Goal: Task Accomplishment & Management: Complete application form

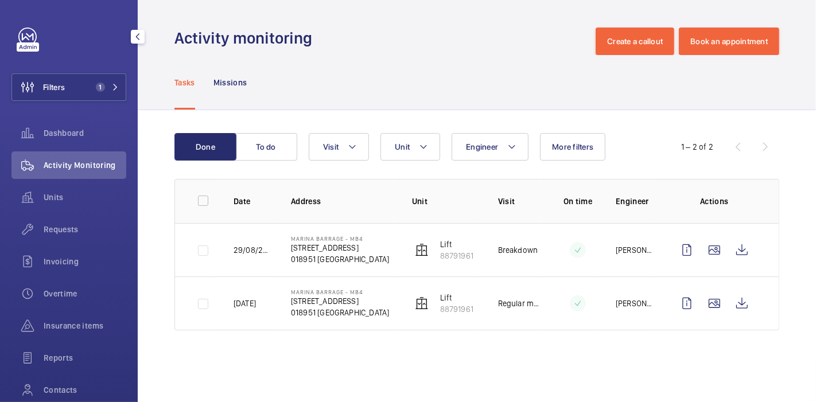
click at [71, 224] on span "Requests" at bounding box center [85, 229] width 83 height 11
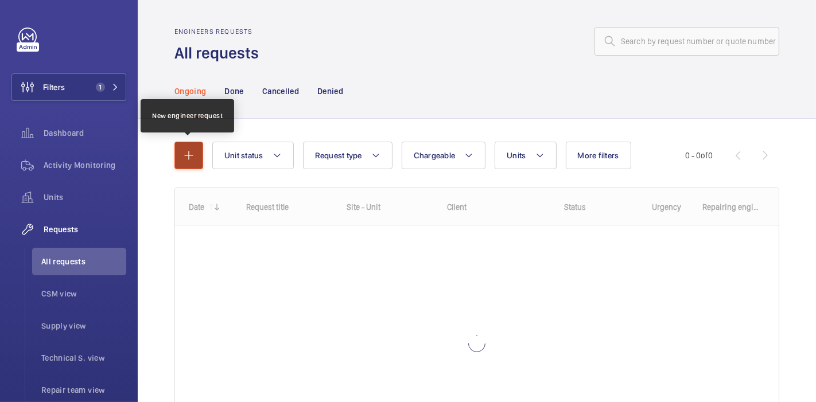
click at [185, 160] on mat-icon "button" at bounding box center [189, 156] width 14 height 14
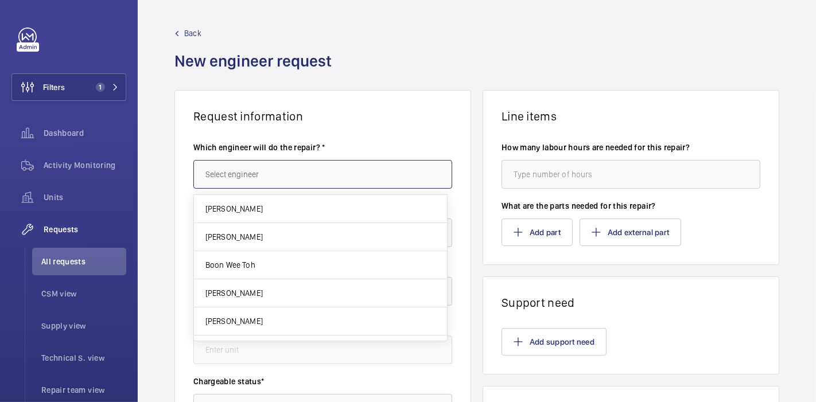
click at [257, 177] on input "text" at bounding box center [322, 174] width 259 height 29
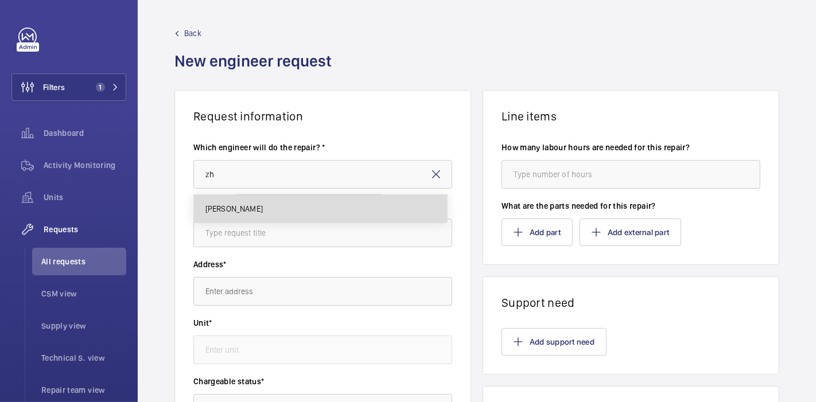
click at [269, 204] on mat-option "[PERSON_NAME]" at bounding box center [320, 209] width 253 height 28
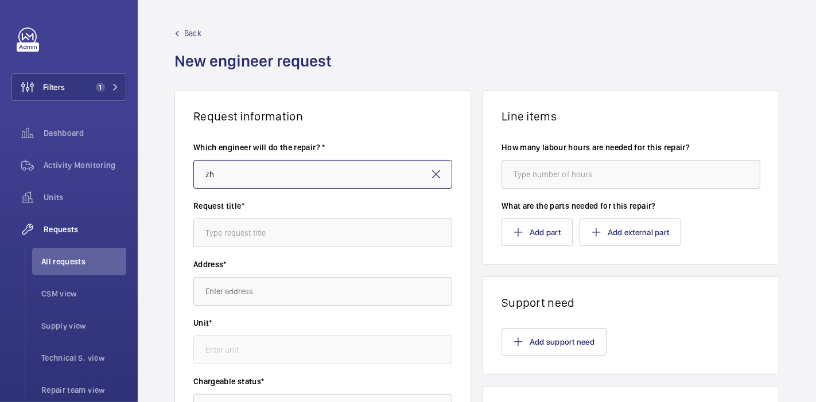
type input "[PERSON_NAME]"
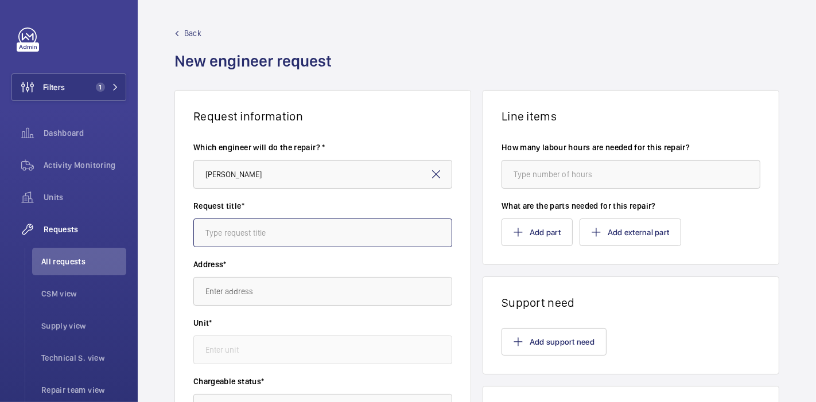
click at [282, 235] on input "text" at bounding box center [322, 233] width 259 height 29
type input "M"
type input "Recom : Spray Paint"
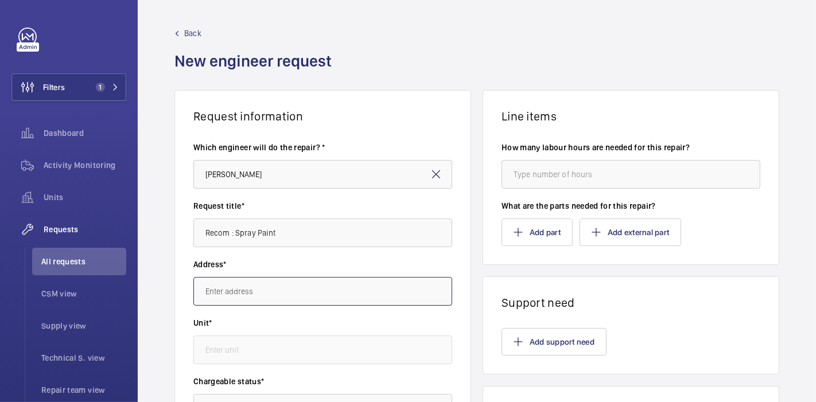
click at [289, 289] on input "text" at bounding box center [322, 291] width 259 height 29
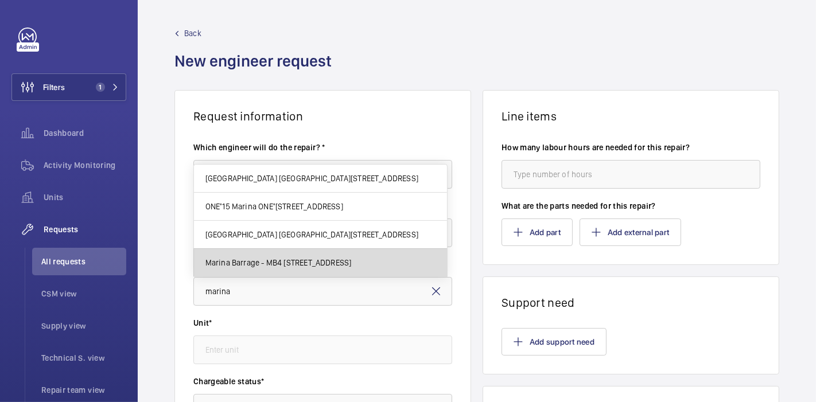
click at [308, 273] on mat-option "Marina Barrage - MB4 [STREET_ADDRESS]" at bounding box center [320, 263] width 253 height 28
type input "Marina Barrage - MB4 [STREET_ADDRESS]"
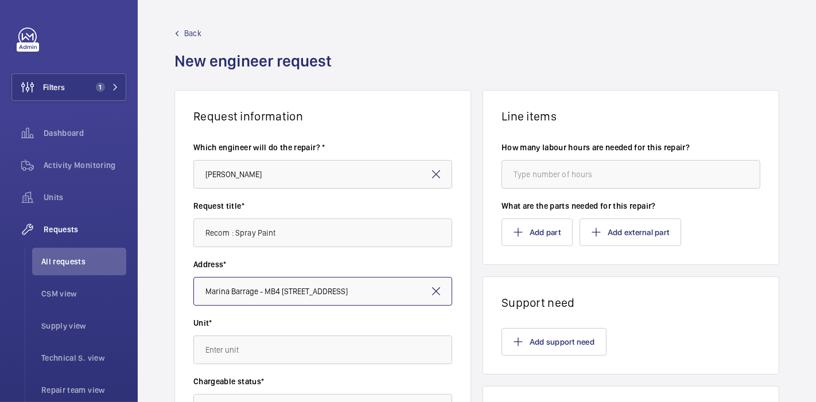
scroll to position [126, 0]
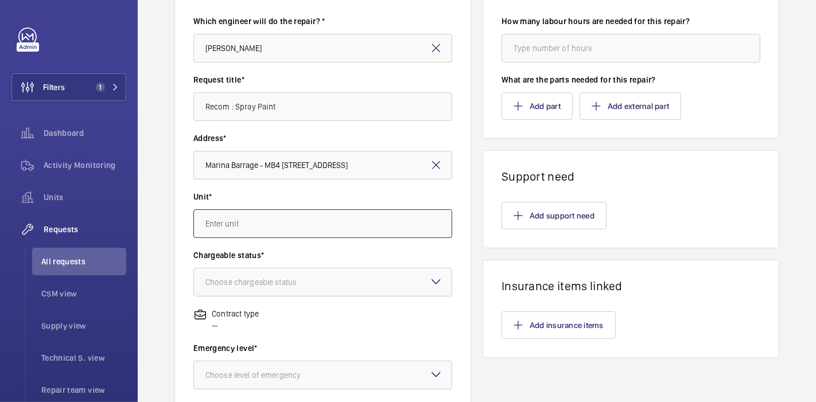
click at [303, 218] on input "text" at bounding box center [322, 224] width 259 height 29
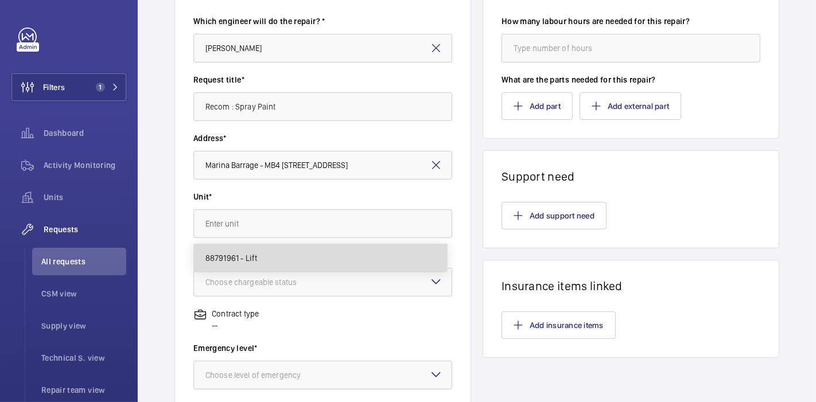
click at [303, 252] on mat-option "88791961 - Lift" at bounding box center [320, 259] width 253 height 28
type input "88791961 - Lift"
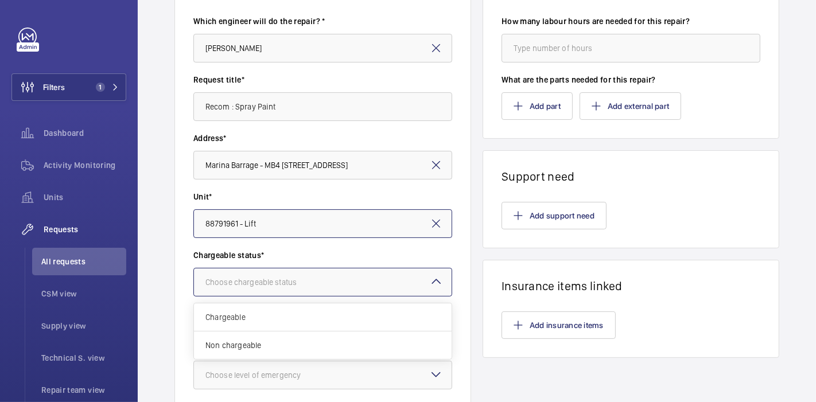
click at [304, 278] on div "Choose chargeable status" at bounding box center [265, 282] width 120 height 11
click at [303, 316] on span "Chargeable" at bounding box center [322, 317] width 235 height 11
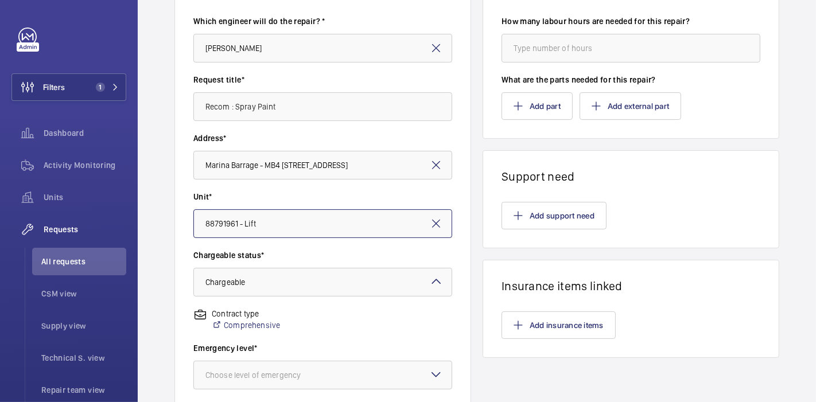
scroll to position [279, 0]
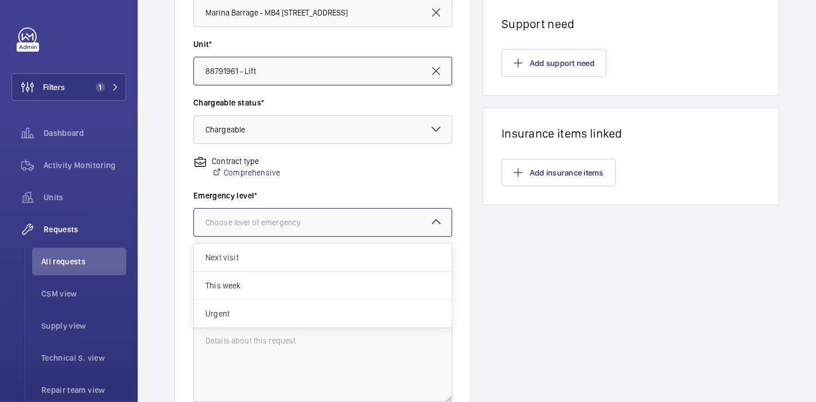
click at [310, 217] on div "Choose level of emergency" at bounding box center [267, 222] width 124 height 11
click at [307, 284] on span "This week" at bounding box center [322, 285] width 235 height 11
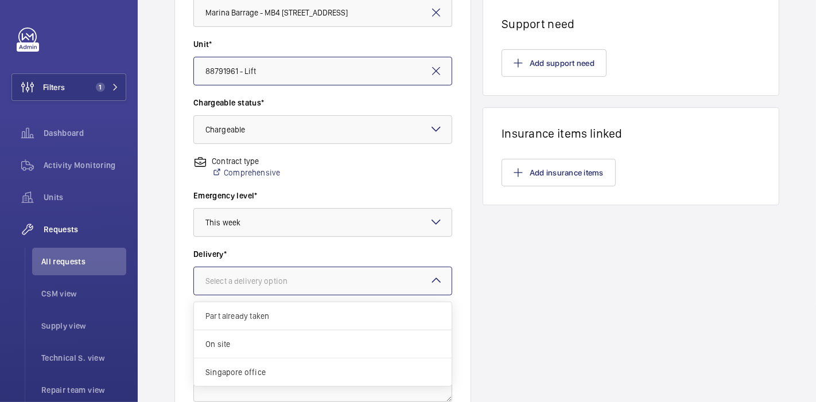
click at [307, 284] on div "Select a delivery option" at bounding box center [260, 281] width 111 height 11
click at [298, 339] on span "On site" at bounding box center [322, 344] width 235 height 11
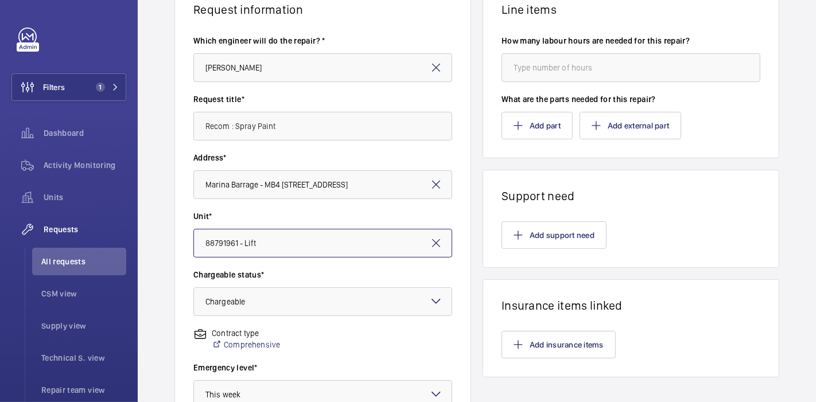
scroll to position [87, 0]
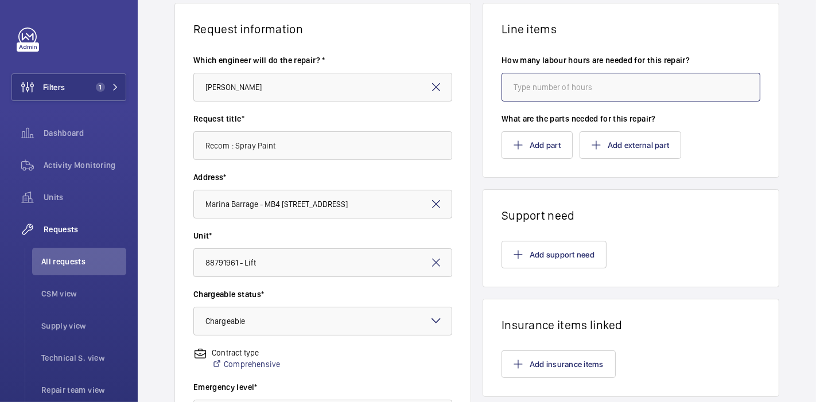
click at [539, 84] on input "number" at bounding box center [631, 87] width 259 height 29
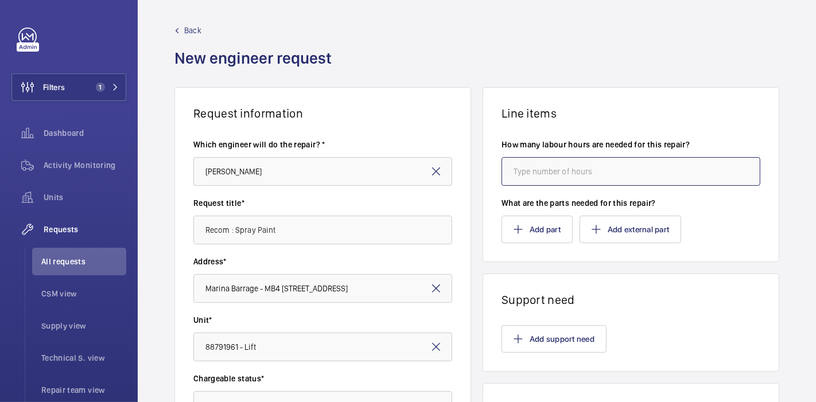
scroll to position [2, 0]
type input "2"
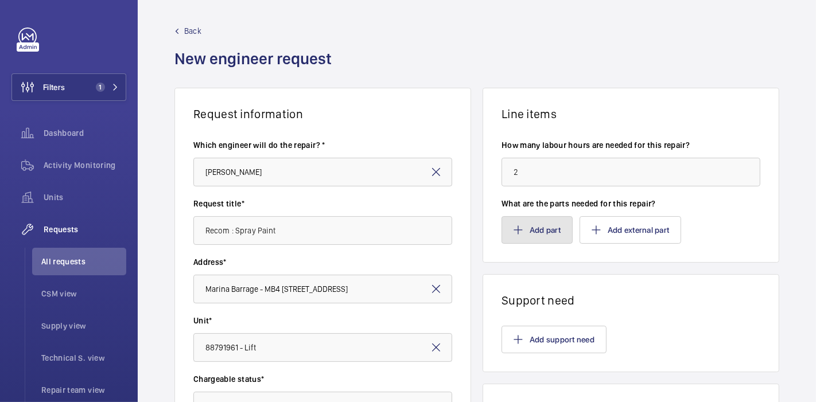
click at [534, 223] on button "Add part" at bounding box center [537, 230] width 71 height 28
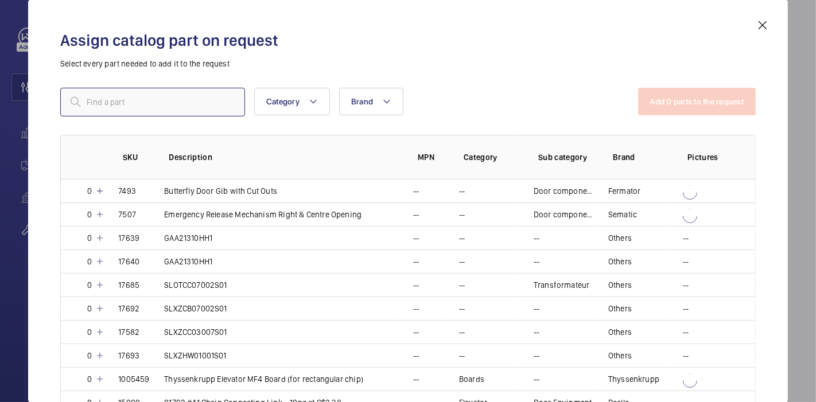
click at [196, 98] on input "text" at bounding box center [152, 102] width 185 height 29
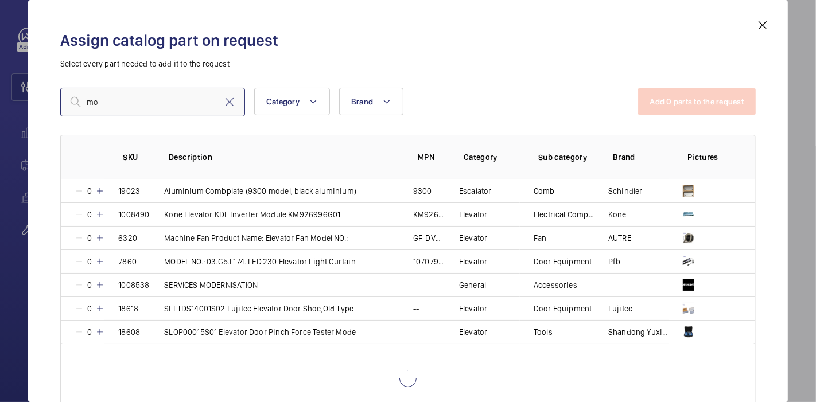
type input "m"
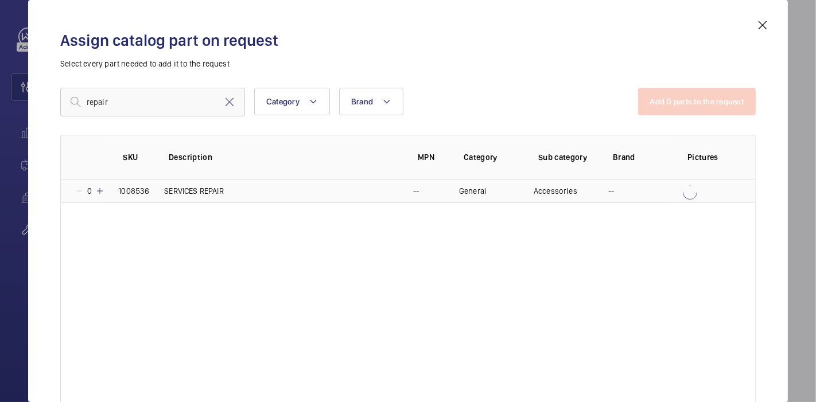
click at [101, 191] on mat-icon at bounding box center [99, 191] width 9 height 9
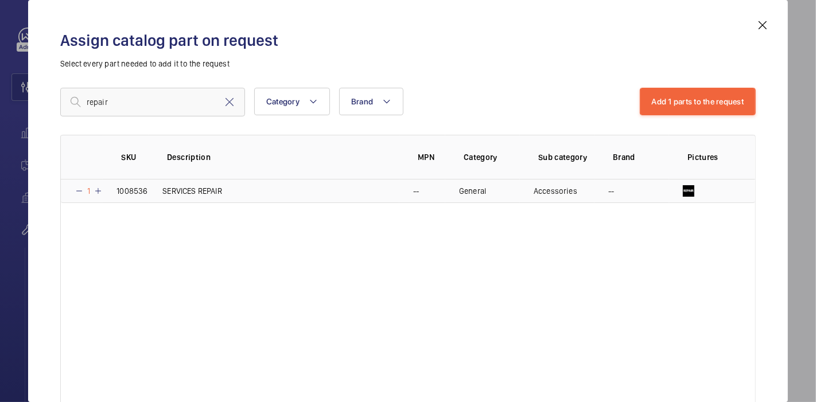
click at [77, 191] on mat-icon at bounding box center [79, 191] width 9 height 9
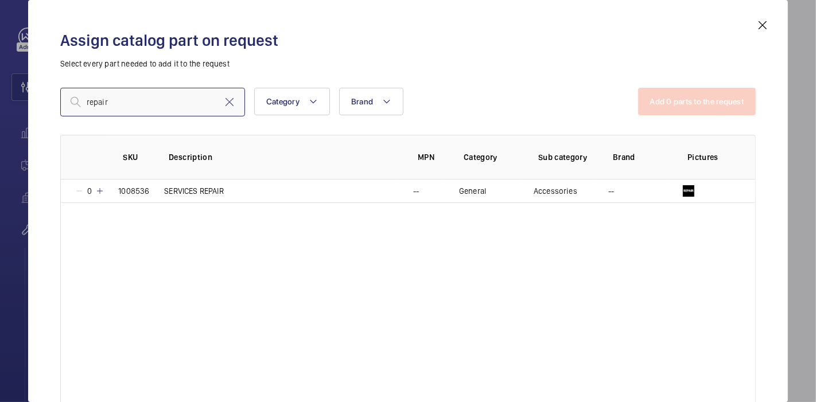
click at [133, 107] on input "repair" at bounding box center [152, 102] width 185 height 29
type input "r"
type input "moderni"
click at [98, 189] on mat-icon at bounding box center [99, 191] width 9 height 9
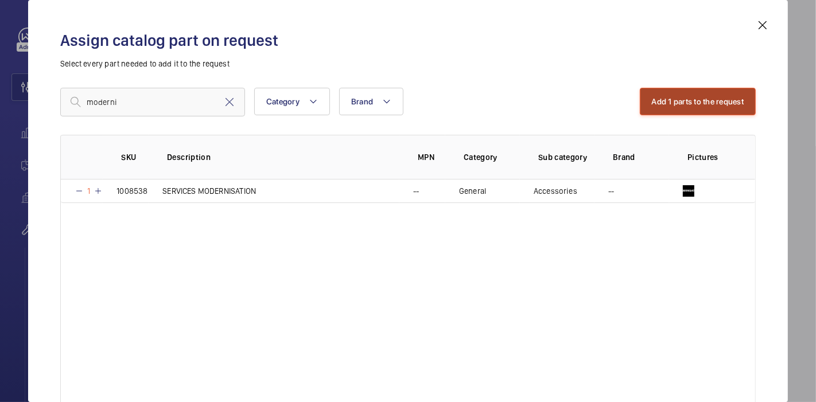
click at [695, 110] on button "Add 1 parts to the request" at bounding box center [698, 102] width 117 height 28
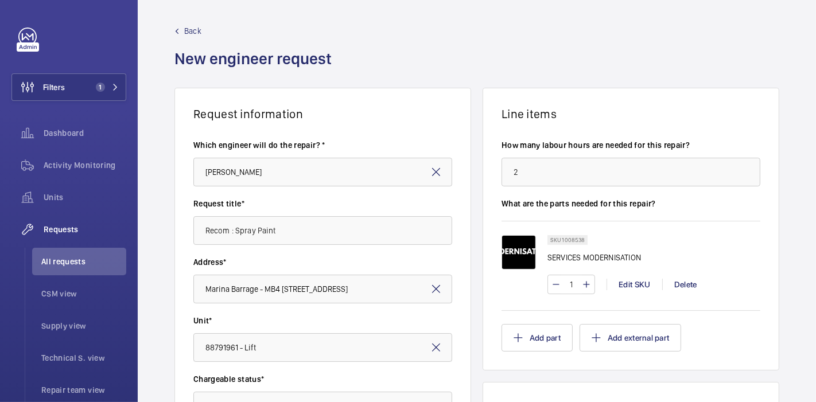
scroll to position [379, 0]
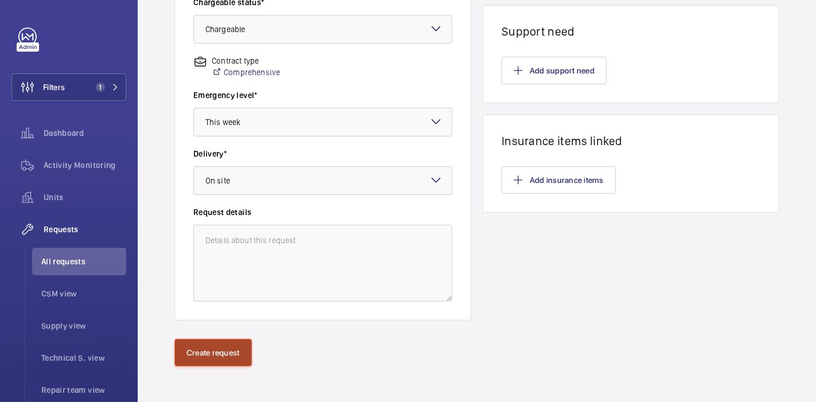
click at [226, 343] on button "Create request" at bounding box center [213, 353] width 77 height 28
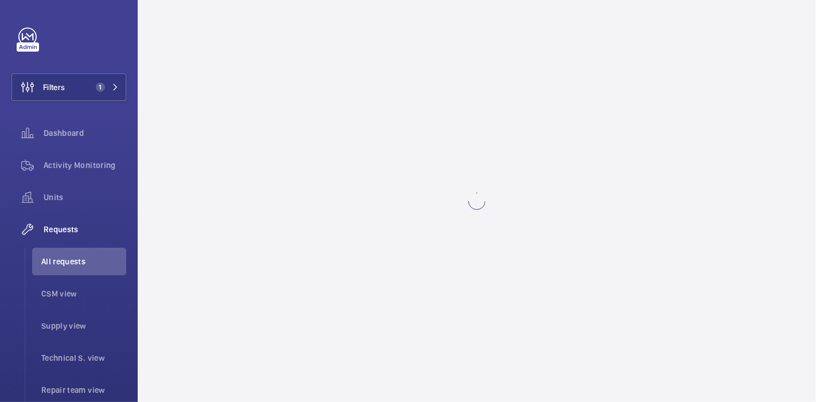
scroll to position [0, 0]
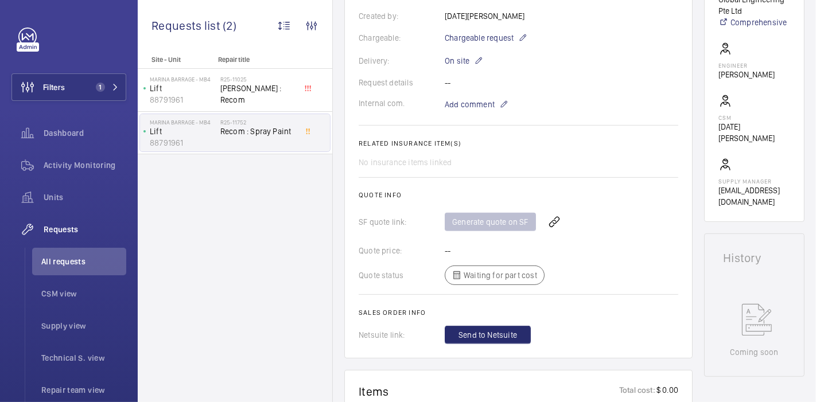
scroll to position [347, 0]
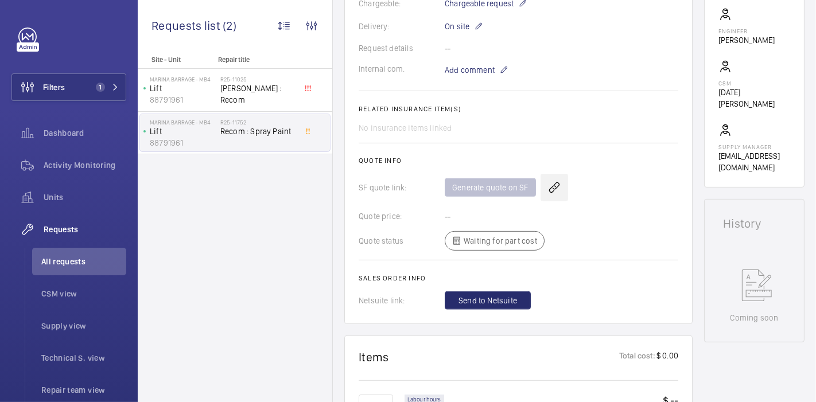
click at [546, 187] on wm-front-icon-button at bounding box center [555, 188] width 28 height 28
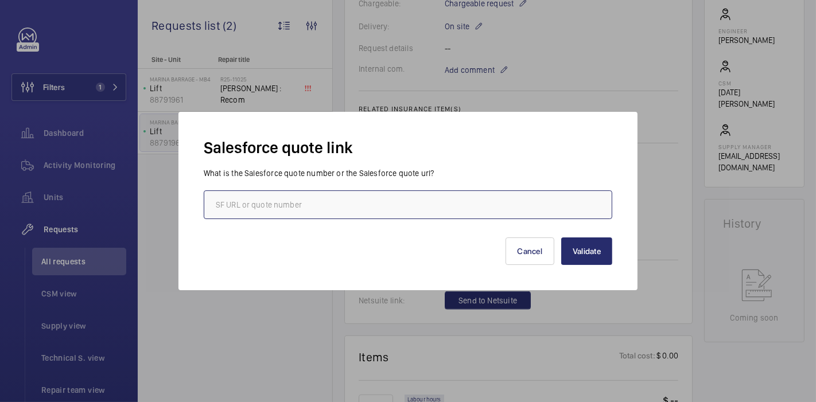
click at [525, 205] on input "text" at bounding box center [408, 205] width 409 height 29
paste input "00014809"
type input "00014809"
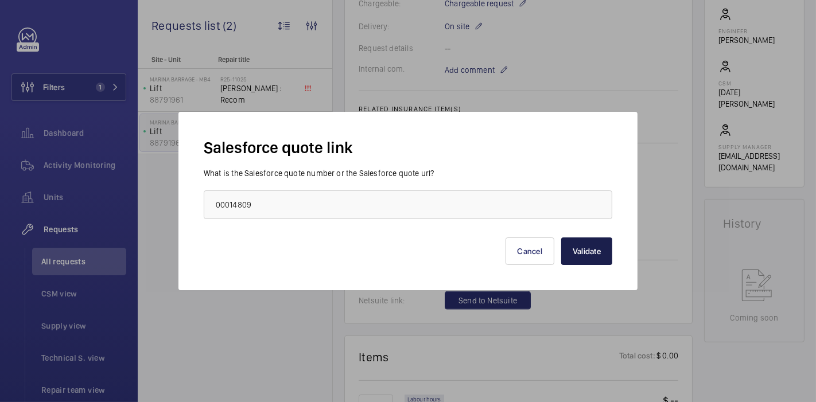
click at [600, 257] on button "Validate" at bounding box center [586, 252] width 51 height 28
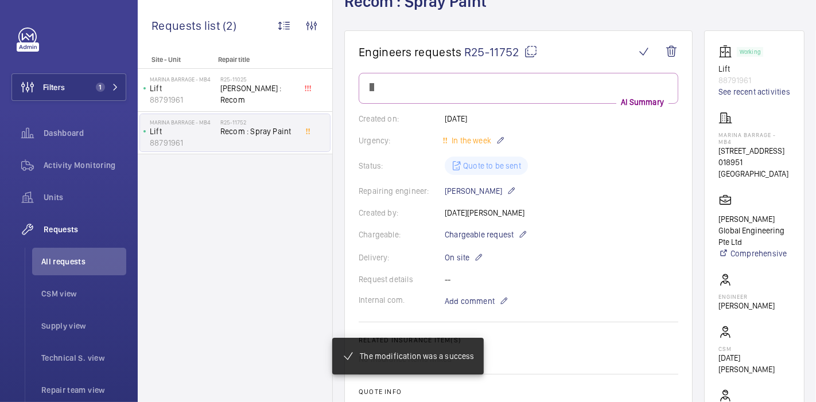
scroll to position [81, 0]
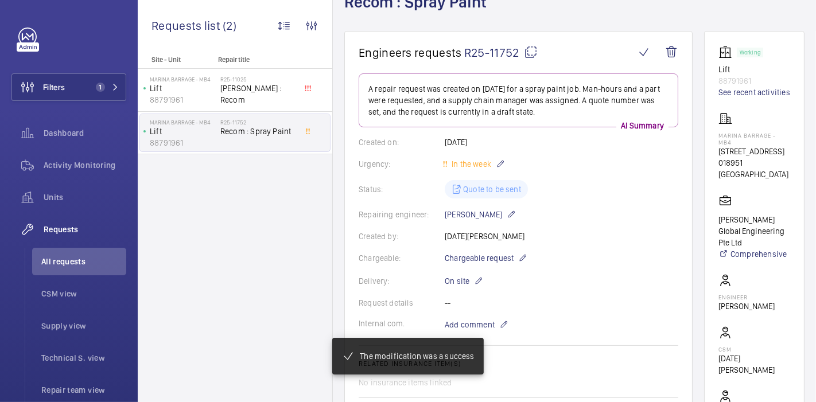
click at [534, 55] on mat-icon at bounding box center [531, 52] width 14 height 14
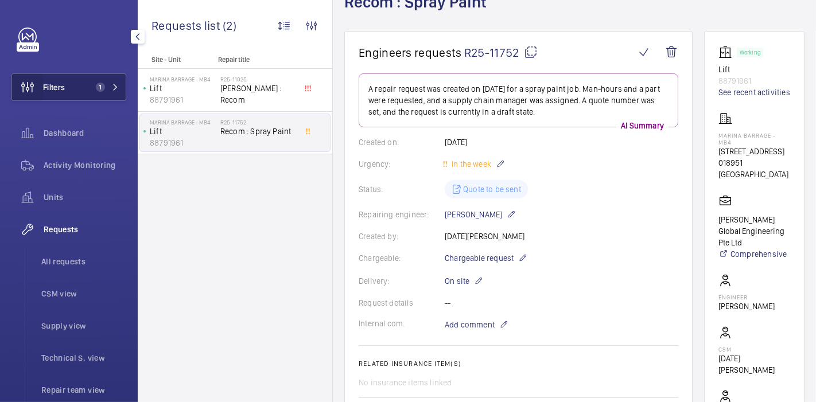
click at [15, 83] on wm-front-icon-button at bounding box center [27, 87] width 31 height 28
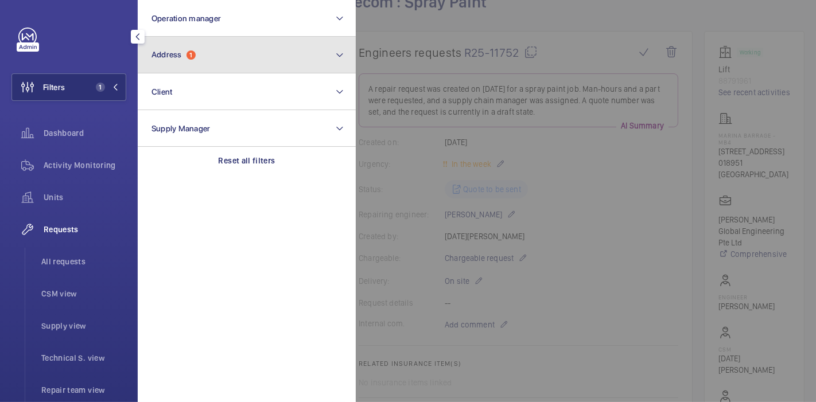
click at [217, 50] on button "Address 1" at bounding box center [247, 55] width 218 height 37
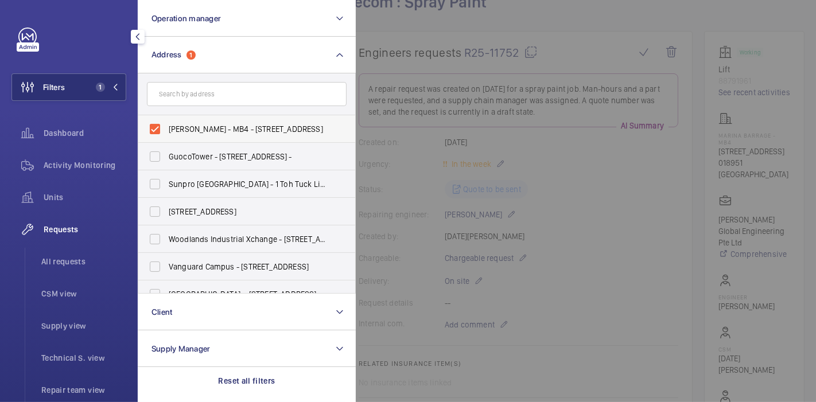
click at [157, 127] on label "[PERSON_NAME] - MB4 - [STREET_ADDRESS]" at bounding box center [238, 129] width 200 height 28
click at [157, 127] on input "[PERSON_NAME] - MB4 - [STREET_ADDRESS]" at bounding box center [155, 129] width 23 height 23
checkbox input "false"
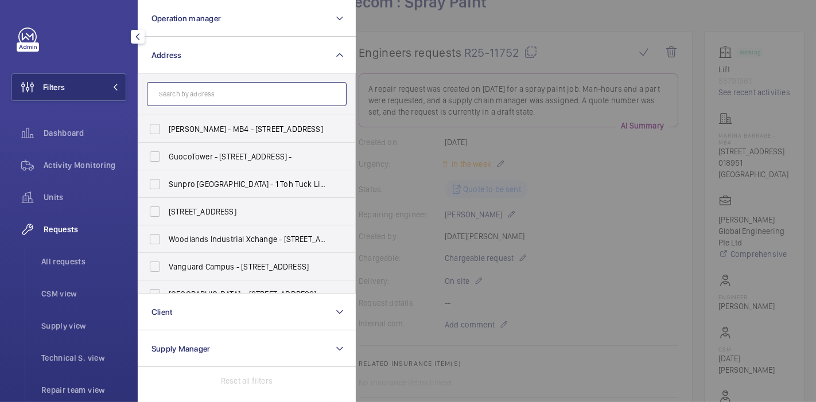
click at [206, 95] on input "text" at bounding box center [247, 94] width 200 height 24
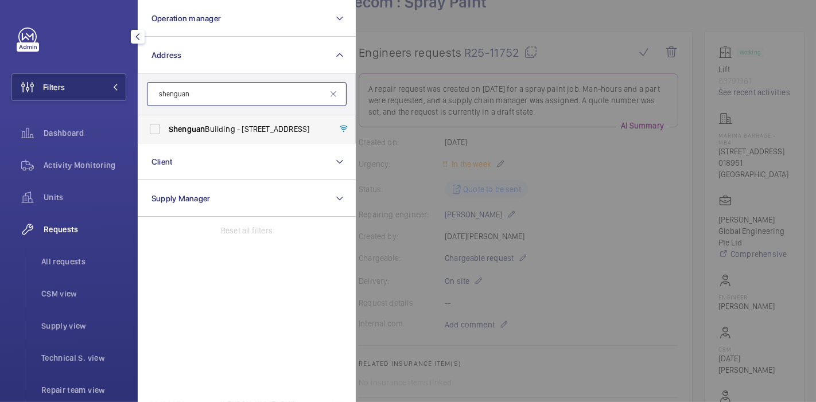
type input "shenguan"
click at [149, 129] on label "[GEOGRAPHIC_DATA] - [STREET_ADDRESS]" at bounding box center [238, 129] width 200 height 28
click at [149, 129] on input "[GEOGRAPHIC_DATA] - [STREET_ADDRESS]" at bounding box center [155, 129] width 23 height 23
checkbox input "true"
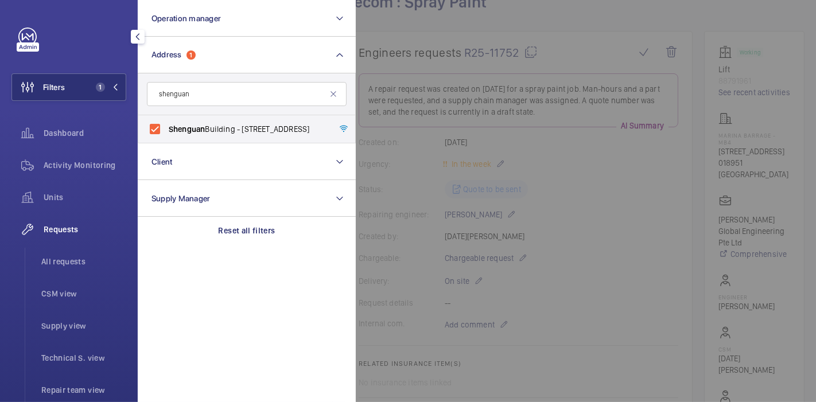
click at [575, 42] on div at bounding box center [764, 201] width 816 height 402
